Goal: Information Seeking & Learning: Check status

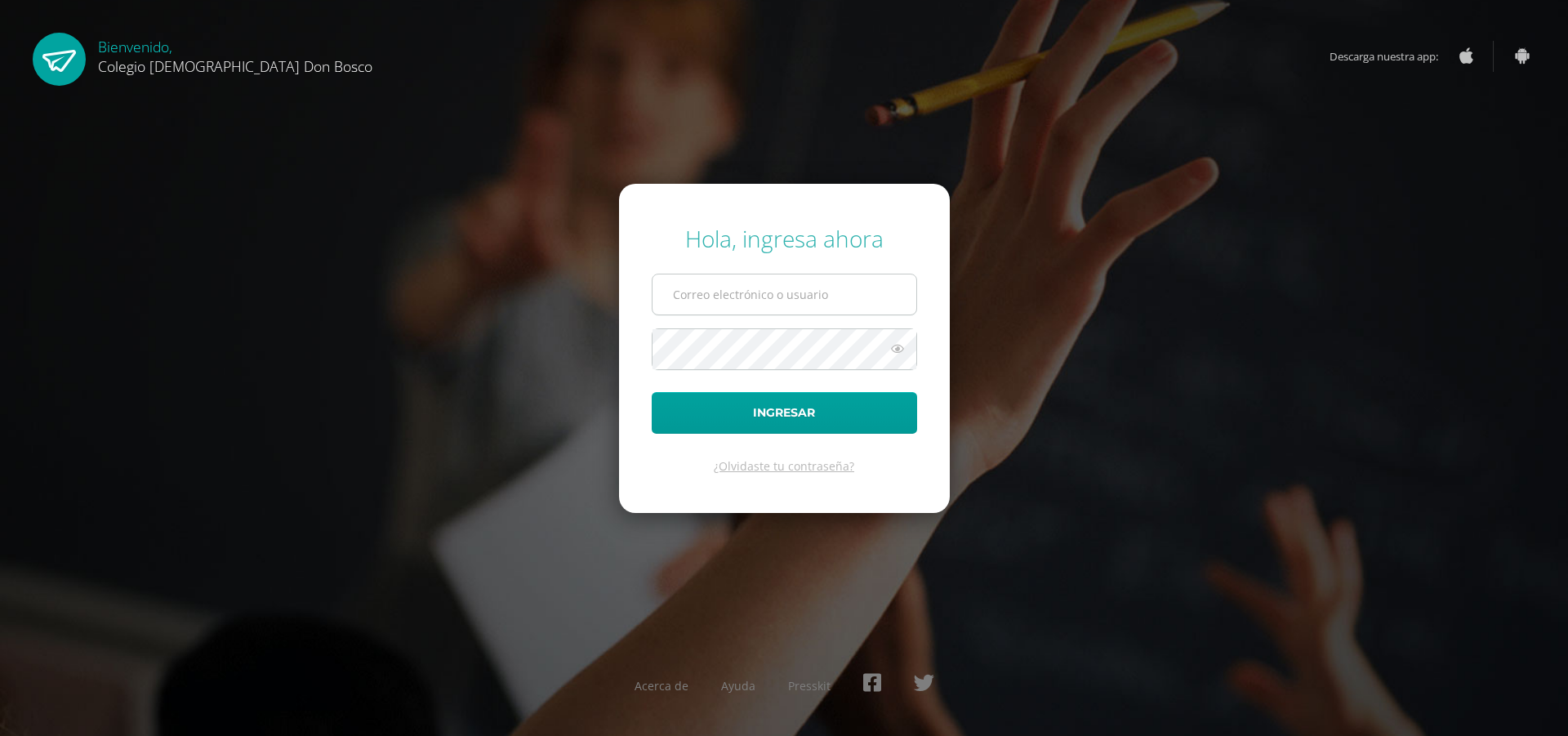
click at [741, 296] on input "text" at bounding box center [784, 294] width 264 height 40
type input "kgaitandb24@gmail.com"
click at [652, 392] on button "Ingresar" at bounding box center [784, 412] width 266 height 41
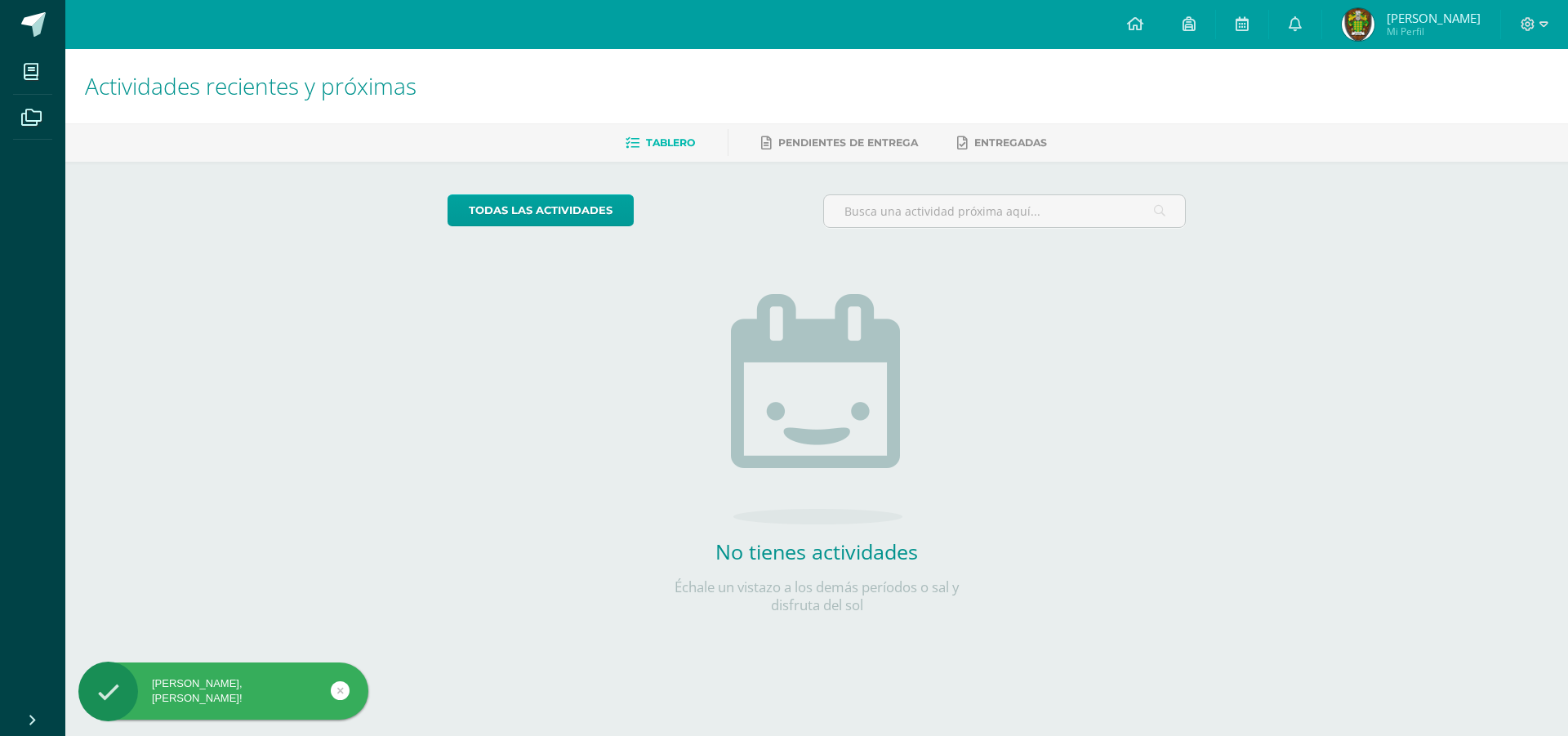
click at [1354, 21] on img at bounding box center [1358, 25] width 33 height 33
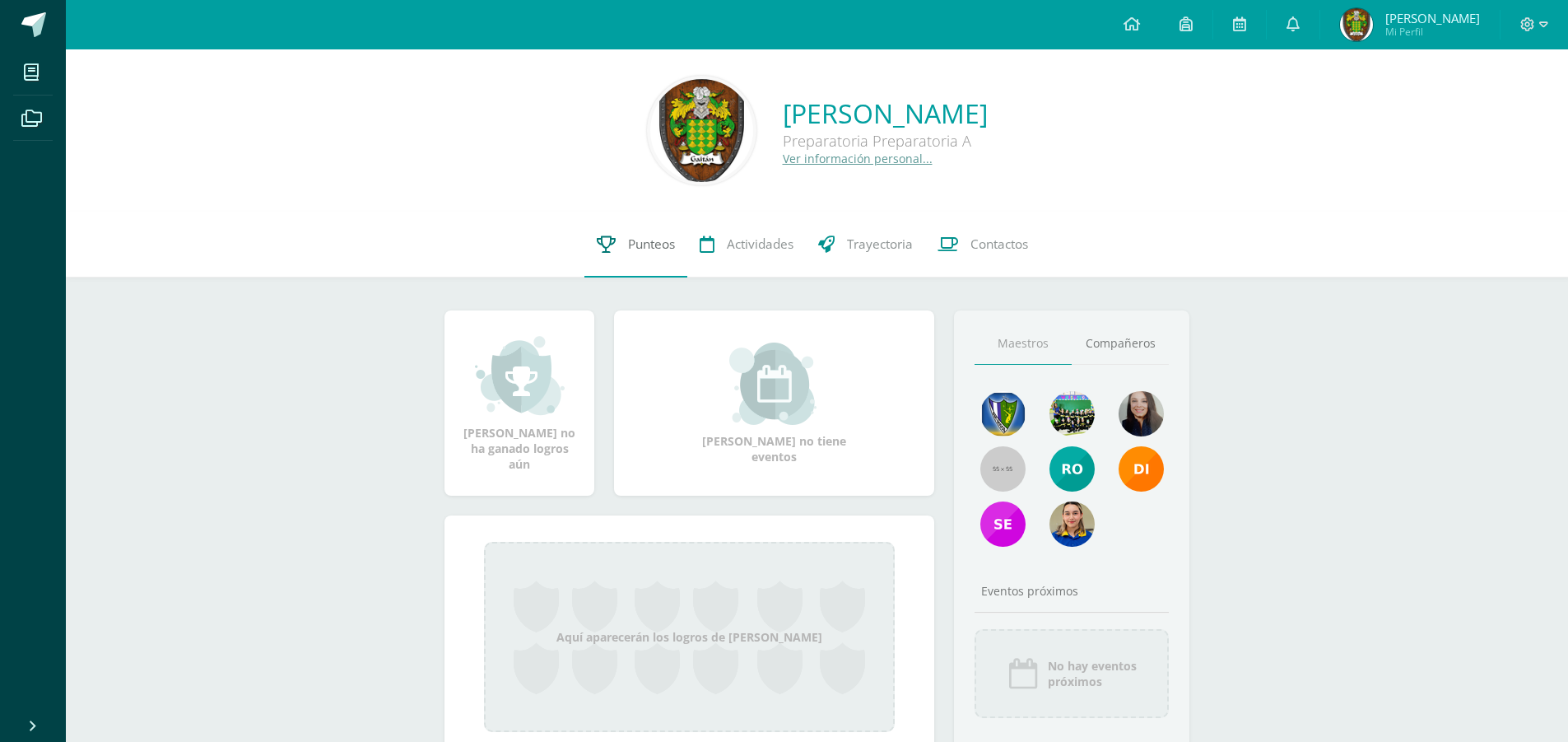
click at [646, 251] on span "Punteos" at bounding box center [651, 244] width 47 height 18
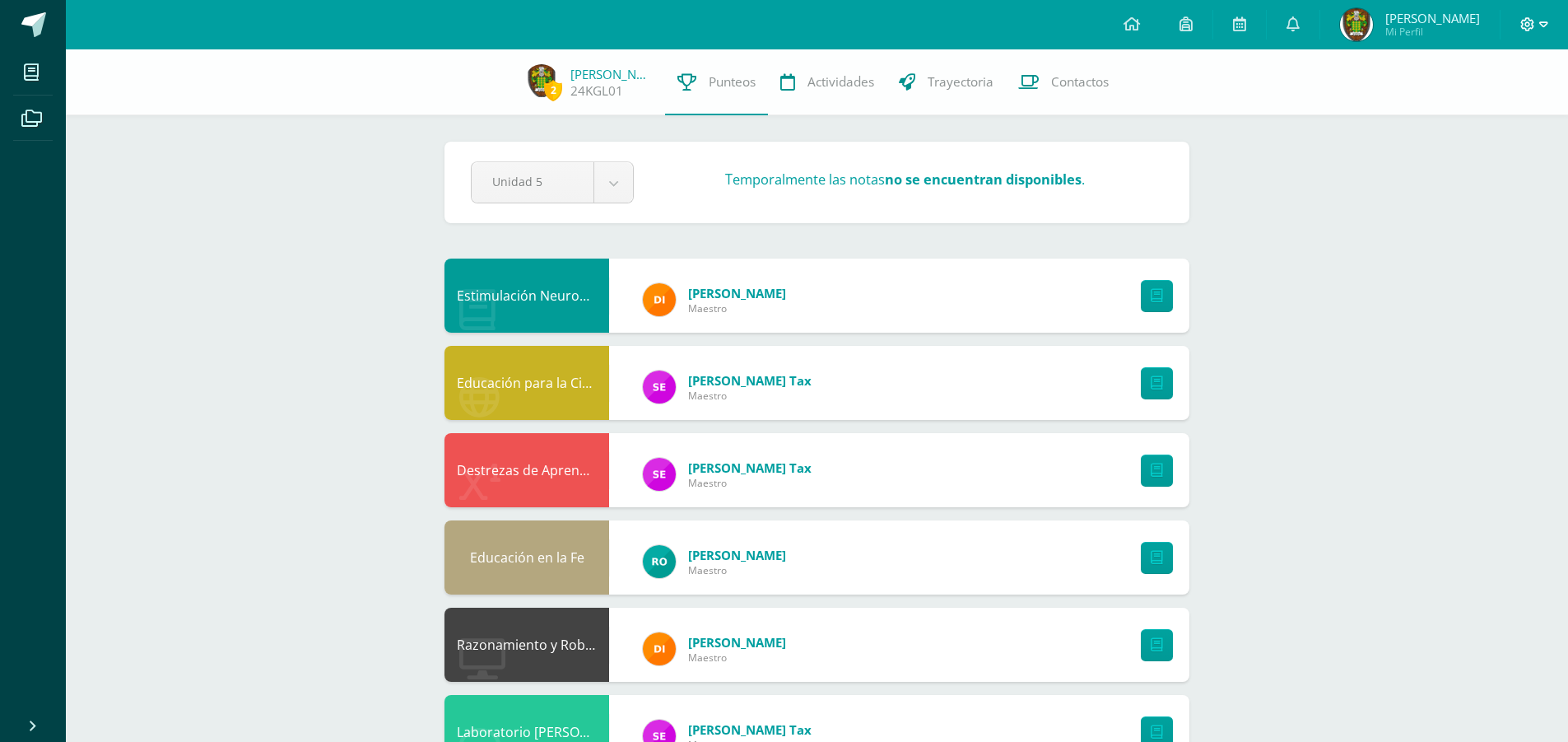
click at [1545, 21] on icon at bounding box center [1543, 25] width 9 height 15
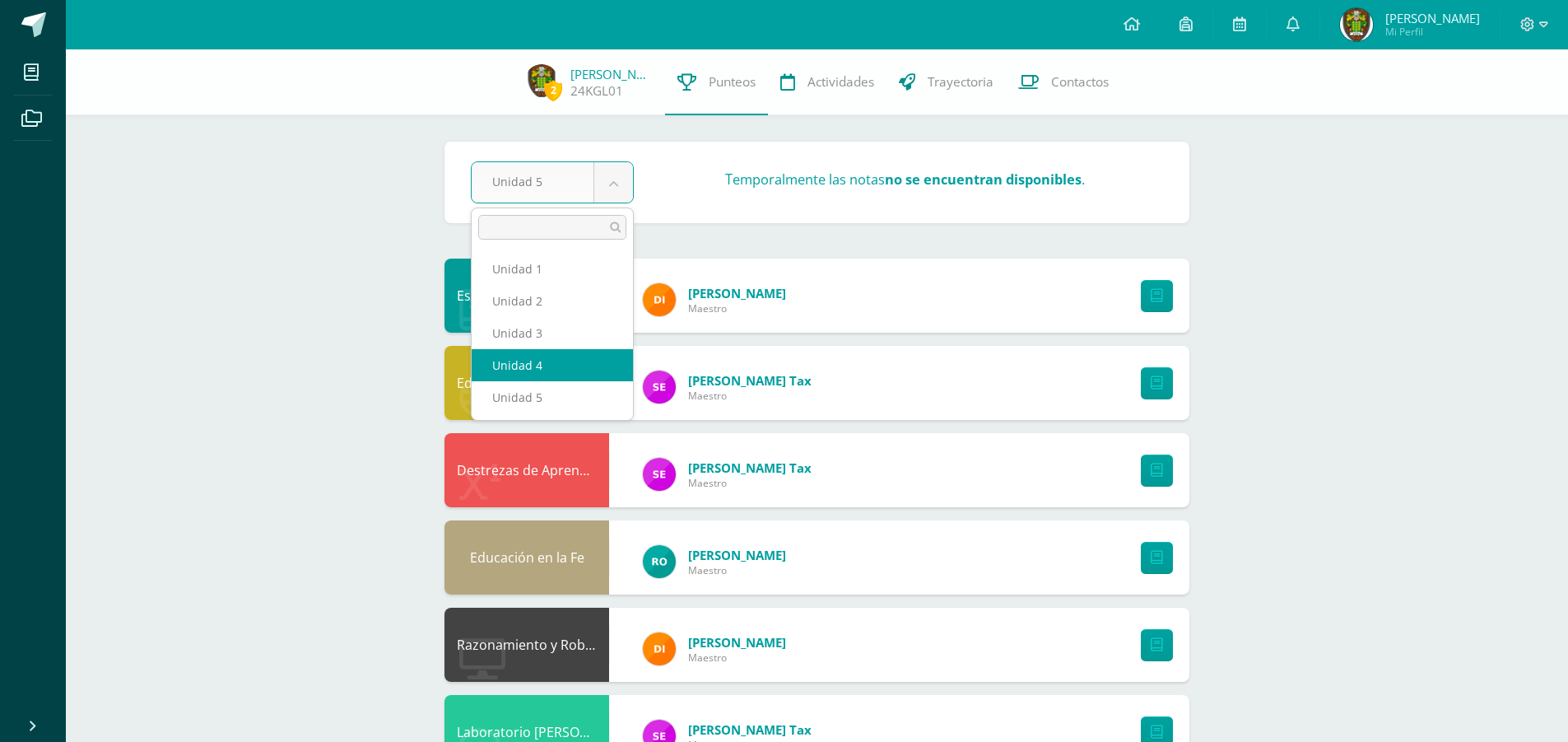
select select "Unidad 4"
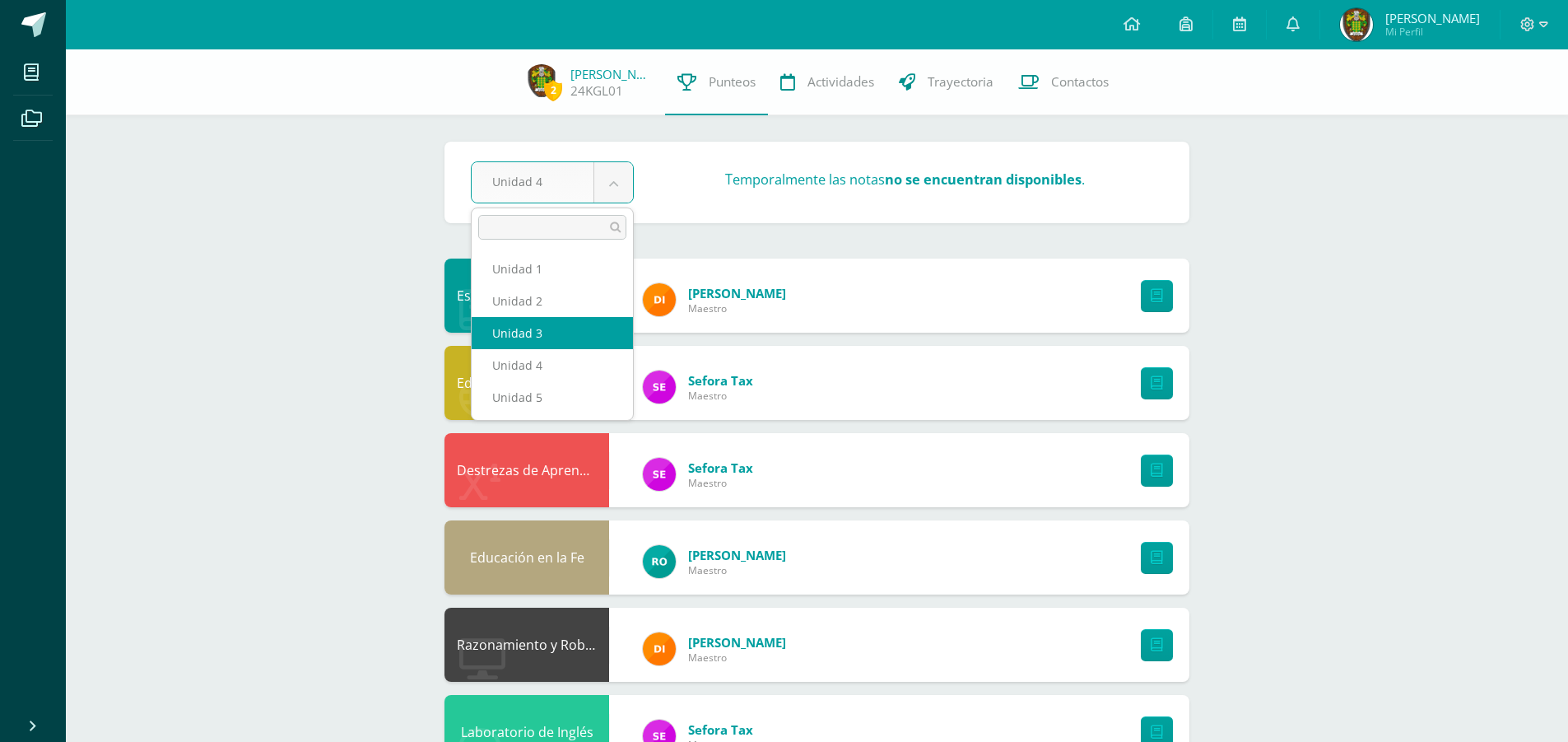
select select "Unidad 3"
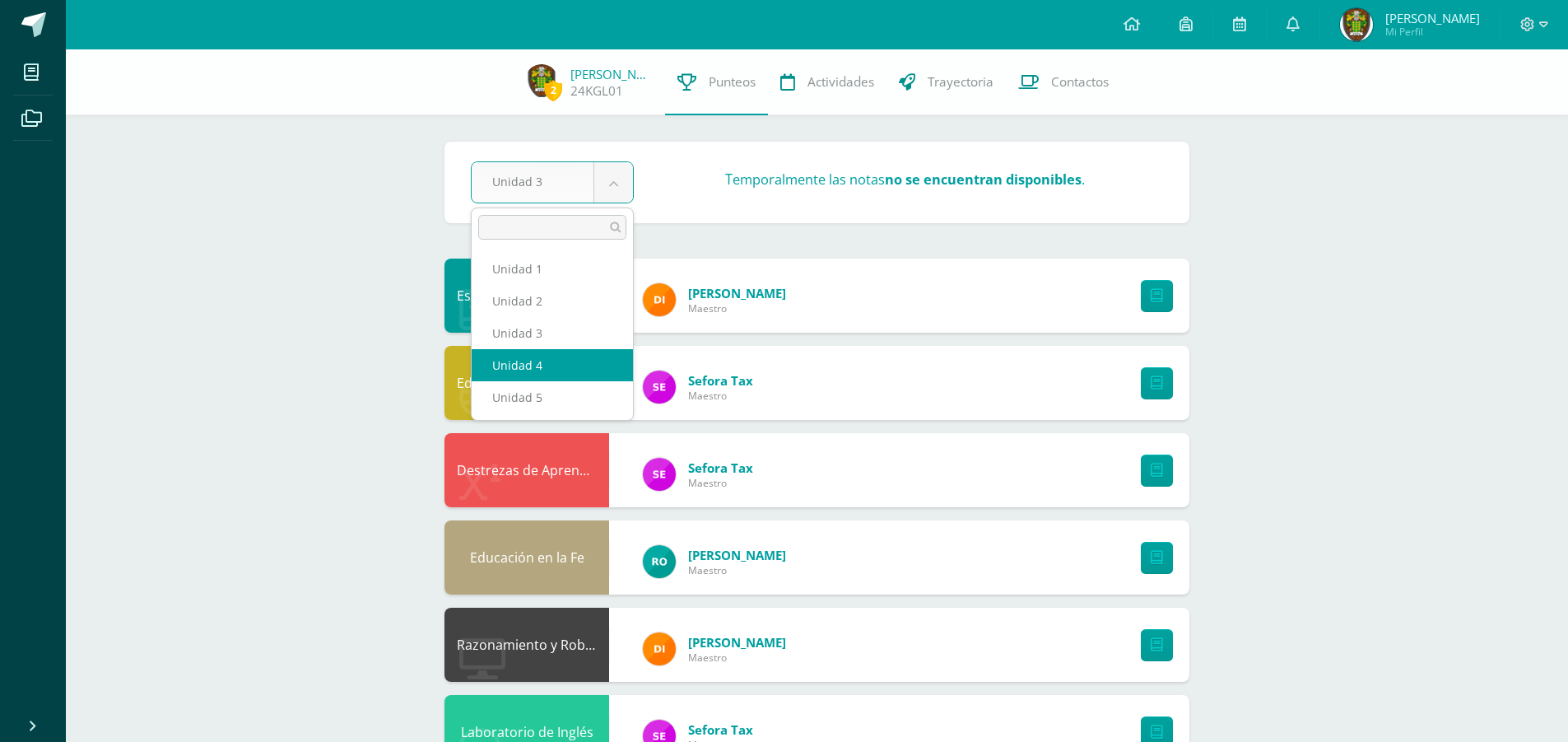
select select "Unidad 4"
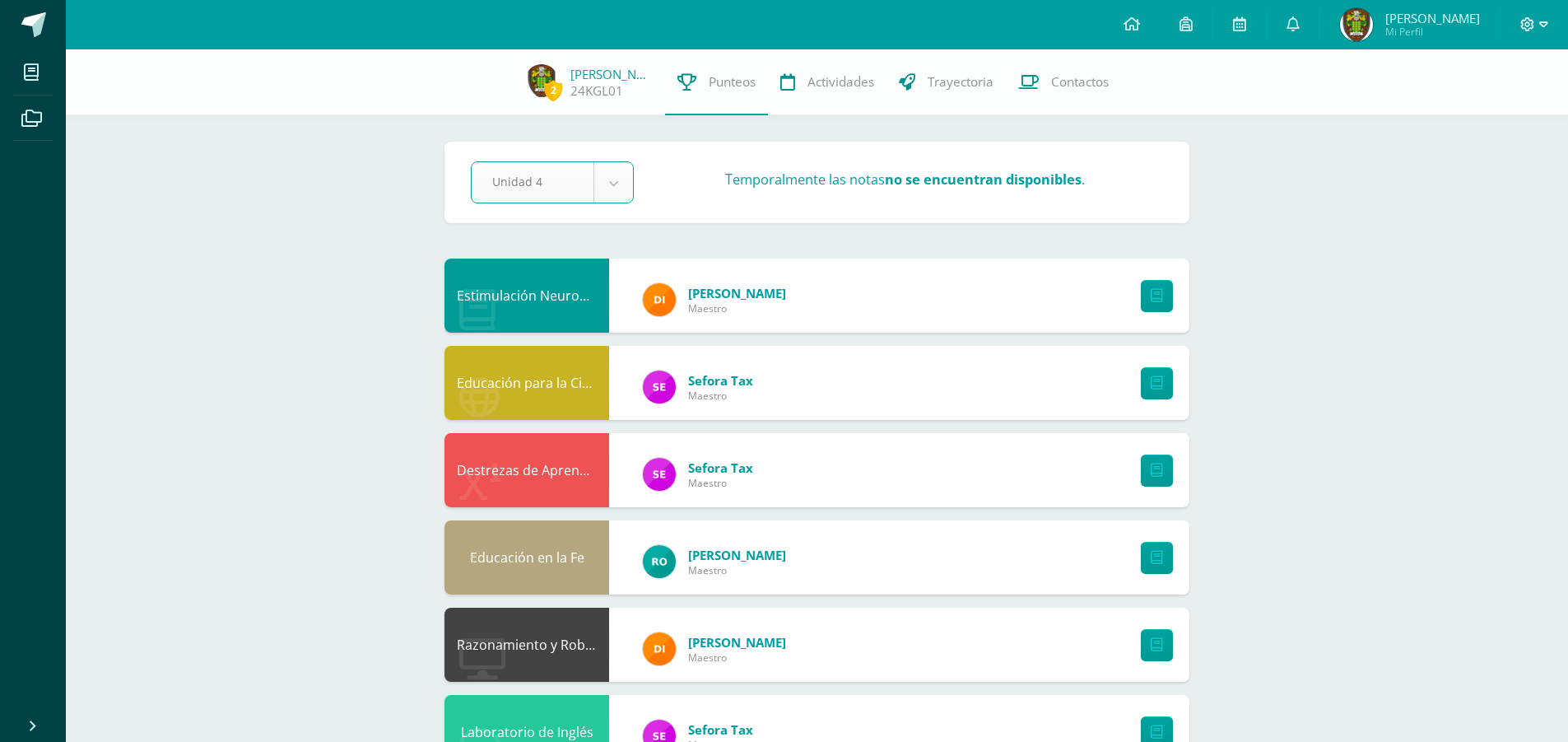
click at [1544, 22] on icon at bounding box center [1543, 24] width 9 height 6
click at [1545, 24] on icon at bounding box center [1543, 25] width 9 height 15
click at [1490, 116] on span "Cerrar sesión" at bounding box center [1491, 112] width 74 height 16
